Goal: Information Seeking & Learning: Compare options

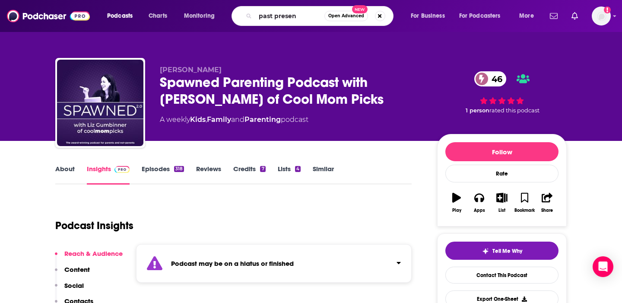
type input "past present"
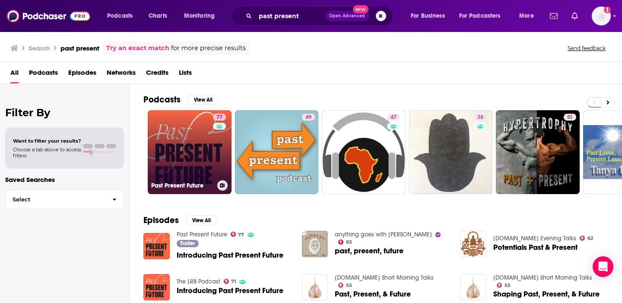
click at [191, 159] on link "77 Past Present Future" at bounding box center [190, 152] width 84 height 84
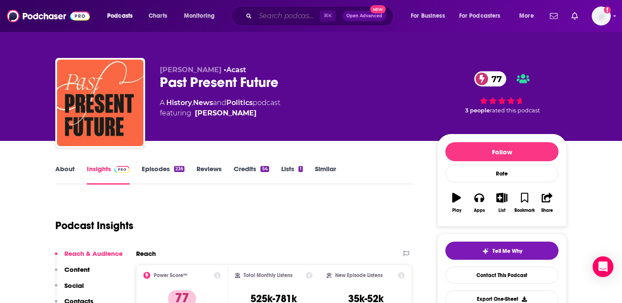
click at [286, 18] on input "Search podcasts, credits, & more..." at bounding box center [287, 16] width 64 height 14
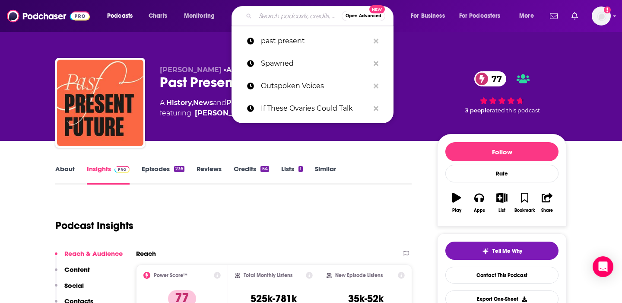
click at [327, 172] on link "Similar" at bounding box center [325, 175] width 21 height 20
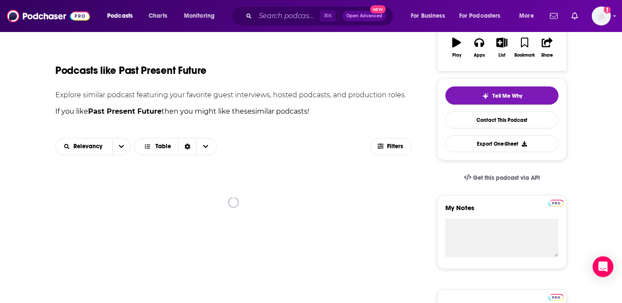
scroll to position [163, 0]
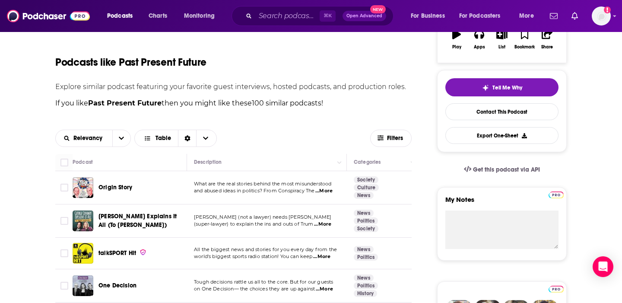
click at [326, 192] on span "...More" at bounding box center [323, 190] width 17 height 7
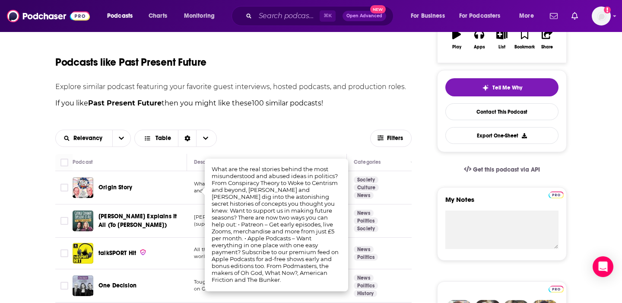
click at [149, 184] on div "Origin Story" at bounding box center [143, 187] width 90 height 9
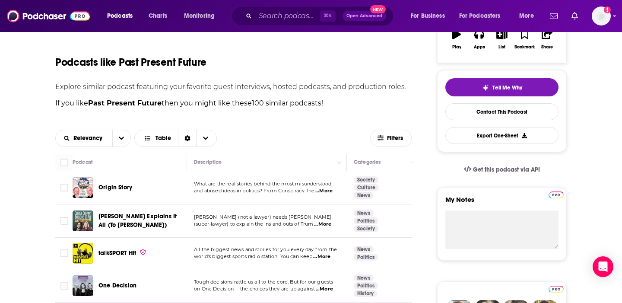
click at [127, 187] on span "Origin Story" at bounding box center [115, 187] width 34 height 7
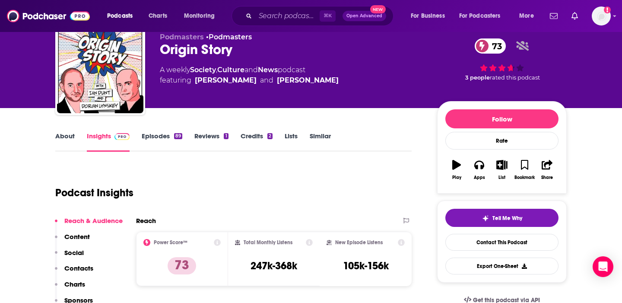
scroll to position [36, 0]
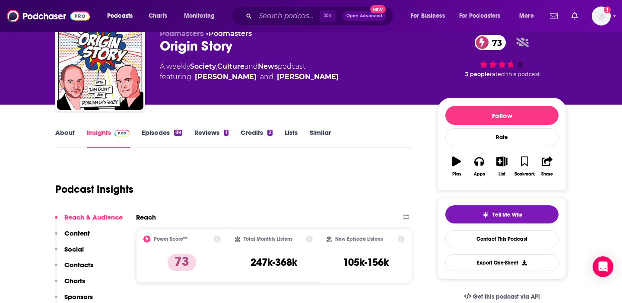
click at [165, 135] on link "Episodes 89" at bounding box center [162, 138] width 41 height 20
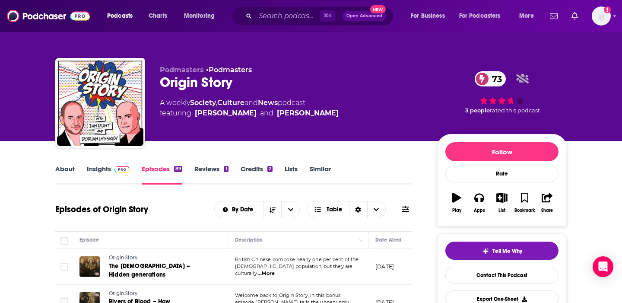
scroll to position [72, 0]
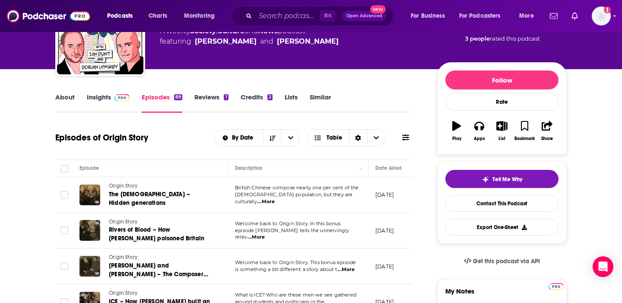
click at [111, 102] on link "Insights" at bounding box center [108, 103] width 43 height 20
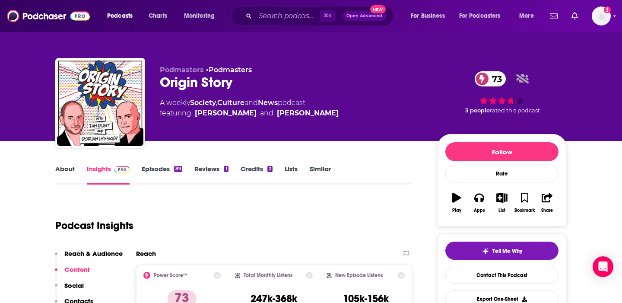
scroll to position [49, 0]
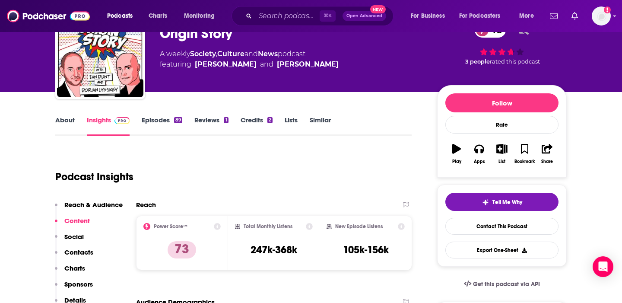
click at [321, 121] on link "Similar" at bounding box center [320, 126] width 21 height 20
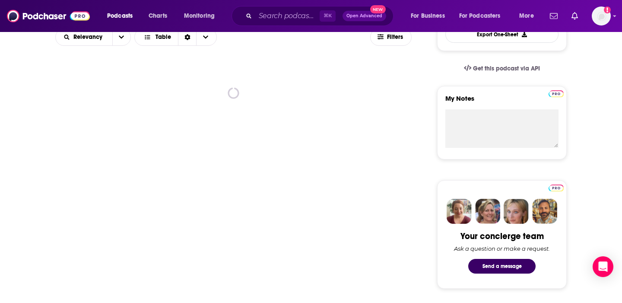
scroll to position [264, 0]
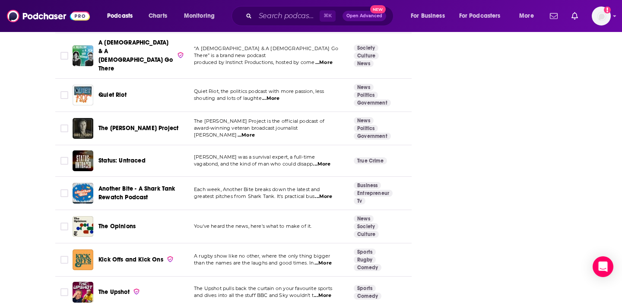
scroll to position [1680, 0]
